Goal: Communication & Community: Participate in discussion

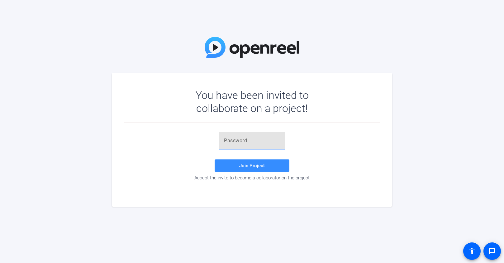
paste input "V2[BdQ"
type input "V2[BdQ"
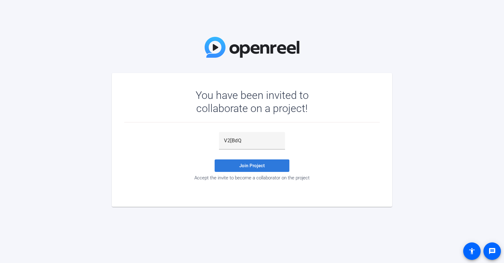
click at [235, 168] on span at bounding box center [252, 165] width 75 height 15
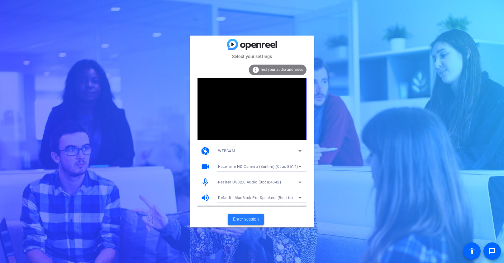
click at [256, 219] on span "Enter session" at bounding box center [246, 219] width 26 height 7
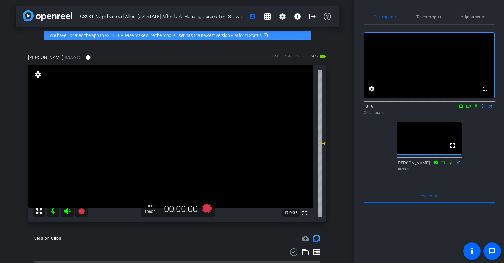
click at [478, 108] on icon at bounding box center [475, 106] width 5 height 4
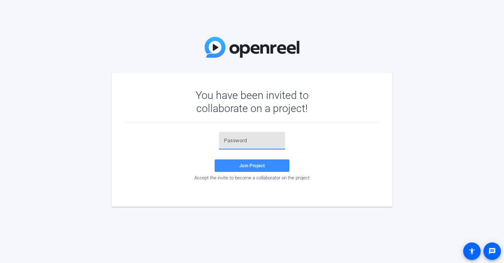
paste input "The digital divide isn’t just about technology; it’s about honoring people's we…"
type input "The digital divide isn’t just about technology; it’s about honoring people's we…"
paste input "V2[BdQ"
type input "V2[BdQ"
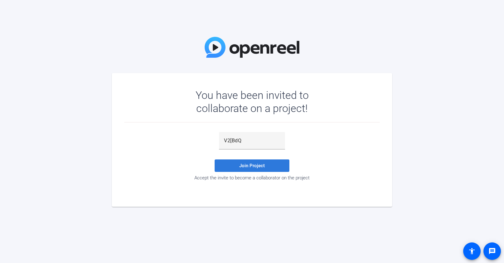
click at [251, 167] on span "Join Project" at bounding box center [252, 166] width 26 height 6
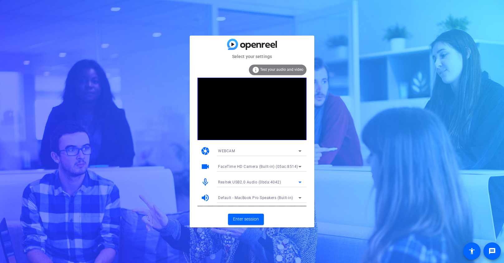
click at [290, 181] on div "Realtek USB2.0 Audio (0bda:4042)" at bounding box center [258, 182] width 80 height 8
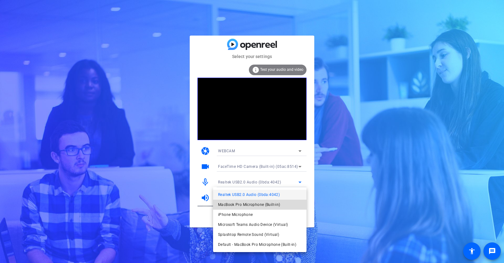
click at [273, 205] on span "MacBook Pro Microphone (Built-in)" at bounding box center [249, 204] width 62 height 7
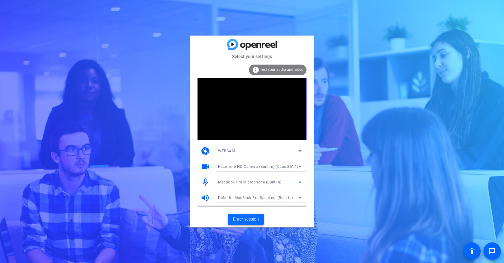
click at [240, 216] on span "Enter session" at bounding box center [246, 219] width 26 height 7
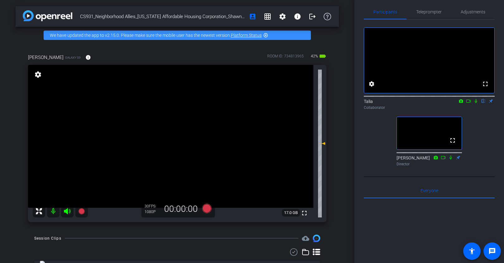
scroll to position [11, 0]
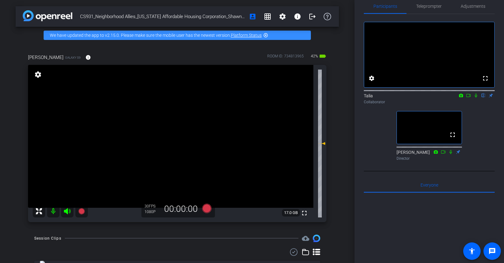
click at [476, 97] on icon at bounding box center [476, 95] width 2 height 4
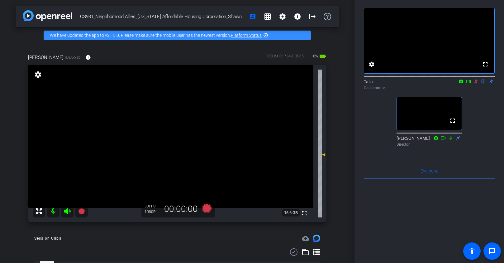
scroll to position [24, 0]
click at [477, 84] on icon at bounding box center [475, 81] width 5 height 4
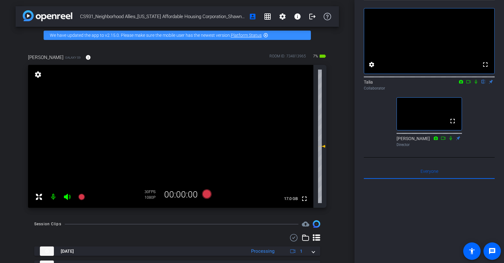
scroll to position [30, 0]
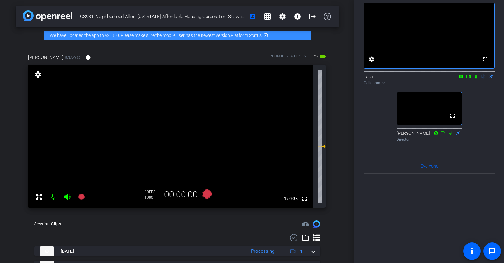
click at [474, 79] on mat-icon at bounding box center [475, 77] width 7 height 6
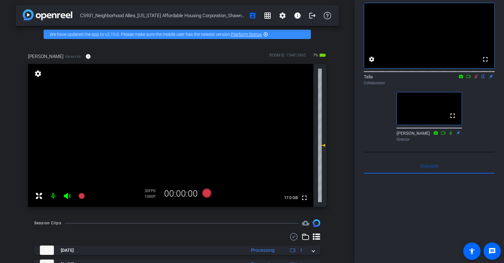
click at [475, 78] on icon at bounding box center [475, 76] width 5 height 4
